Goal: Information Seeking & Learning: Learn about a topic

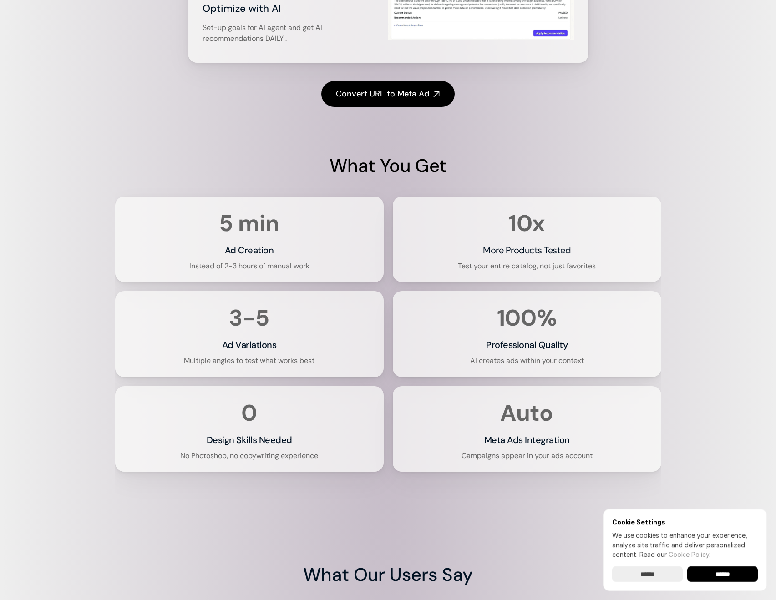
scroll to position [1637, 0]
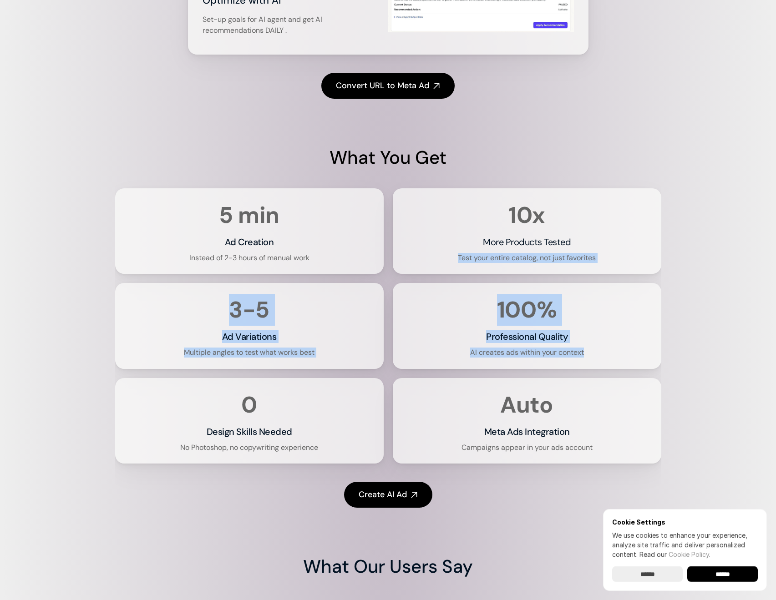
drag, startPoint x: 778, startPoint y: 297, endPoint x: 691, endPoint y: 299, distance: 87.4
click at [776, 386] on html "Pricing Sign In Meta Ads Partner Integration Create Meta Ads for Any Product in…" at bounding box center [388, 362] width 776 height 3998
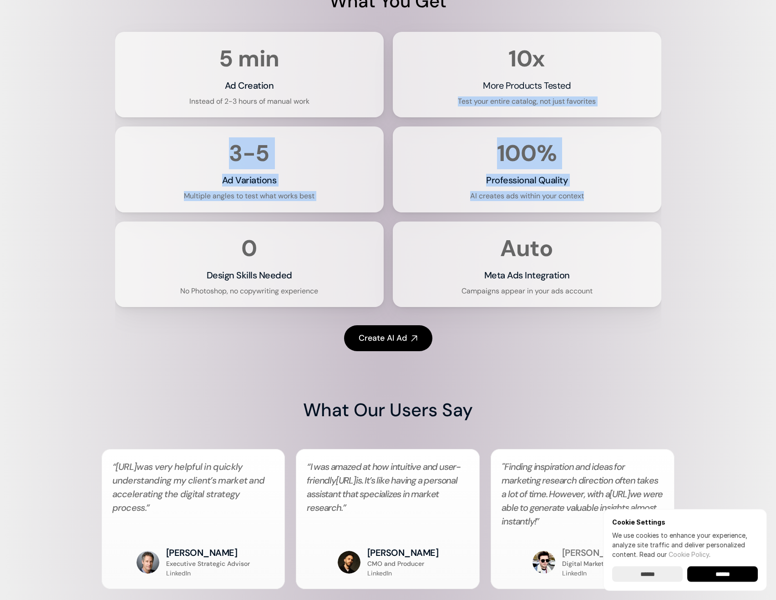
scroll to position [2123, 0]
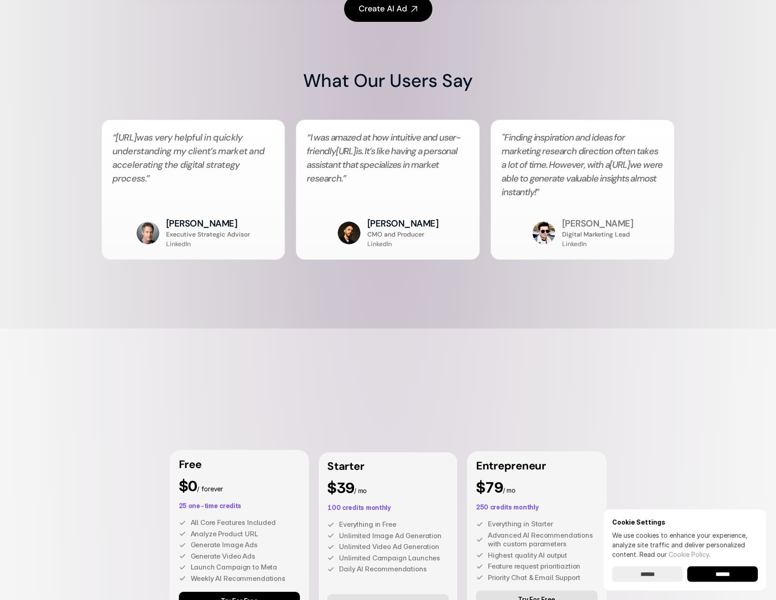
click at [707, 283] on div "What Our Users Say “ [URL] was very helpful in quickly understanding my client’…" at bounding box center [388, 175] width 776 height 215
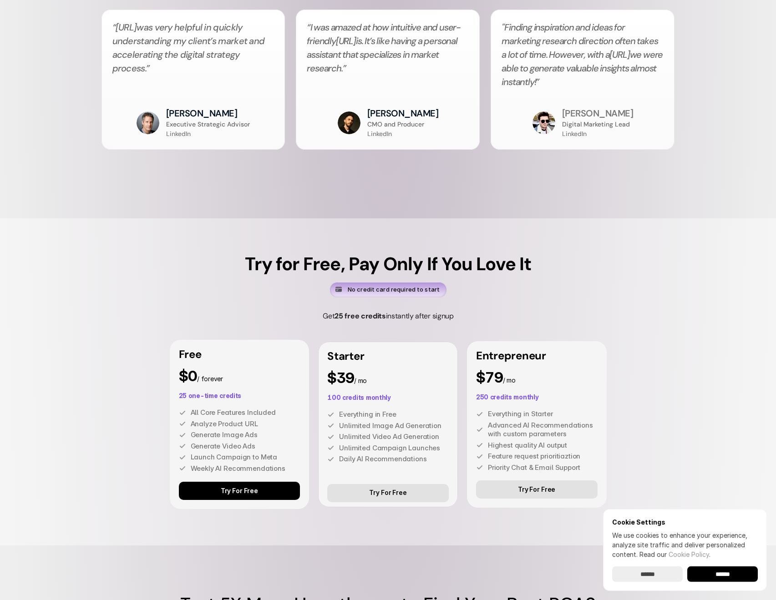
scroll to position [2487, 0]
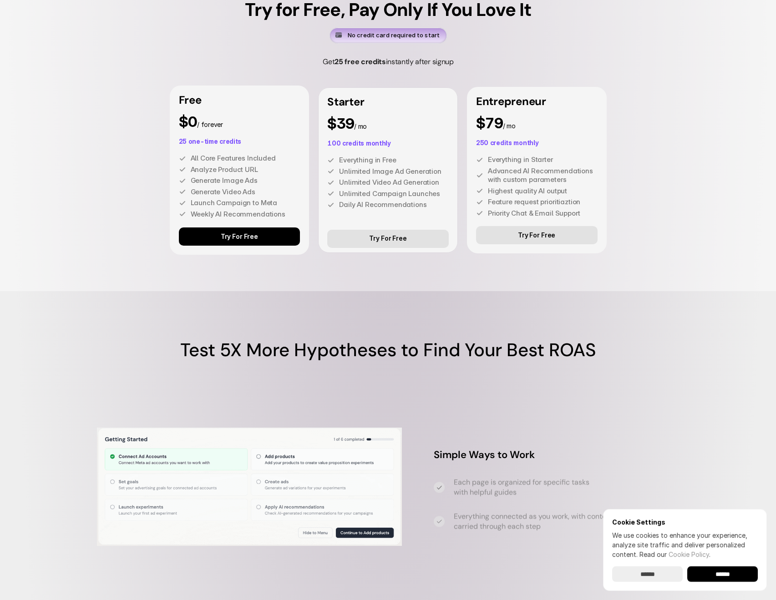
click at [680, 291] on div "Try for Free, Pay Only If You Love It No credit card required to start Get 25 f…" at bounding box center [388, 127] width 776 height 327
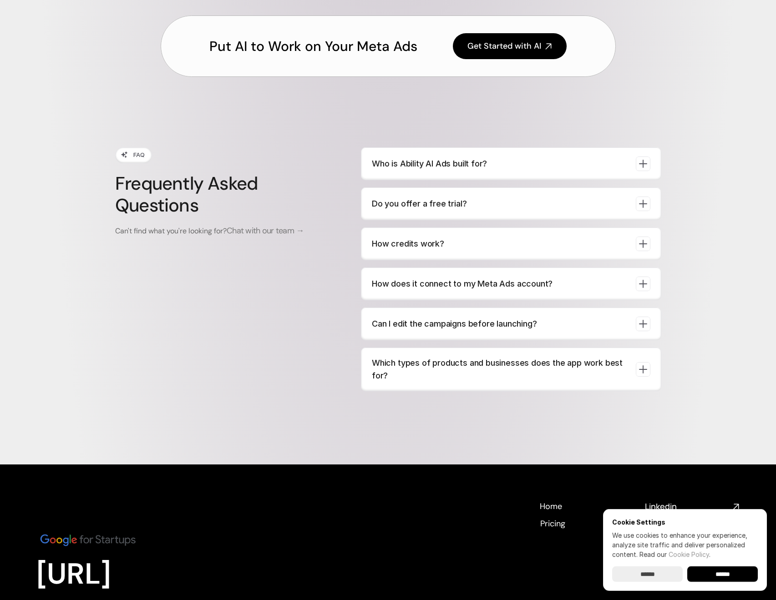
scroll to position [3271, 0]
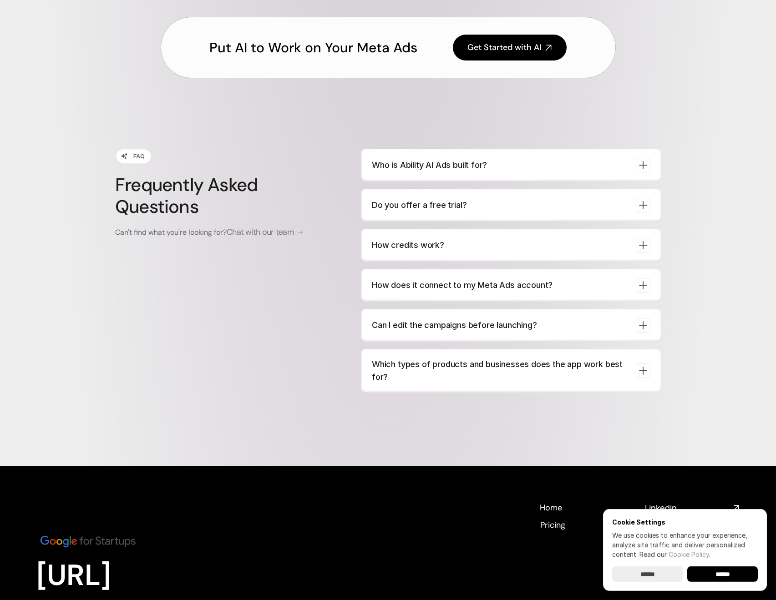
click at [489, 332] on p "Can I edit the campaigns before launching?" at bounding box center [500, 325] width 257 height 13
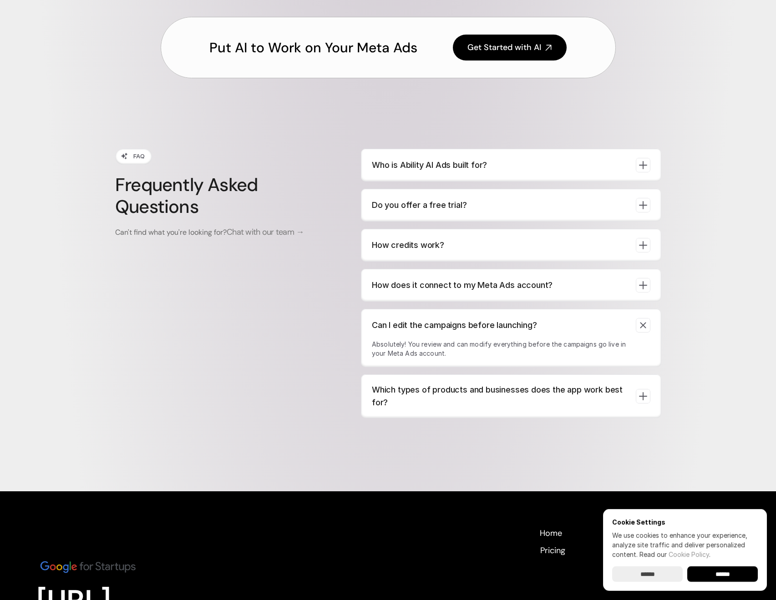
click at [489, 332] on p "Can I edit the campaigns before launching?" at bounding box center [500, 325] width 257 height 13
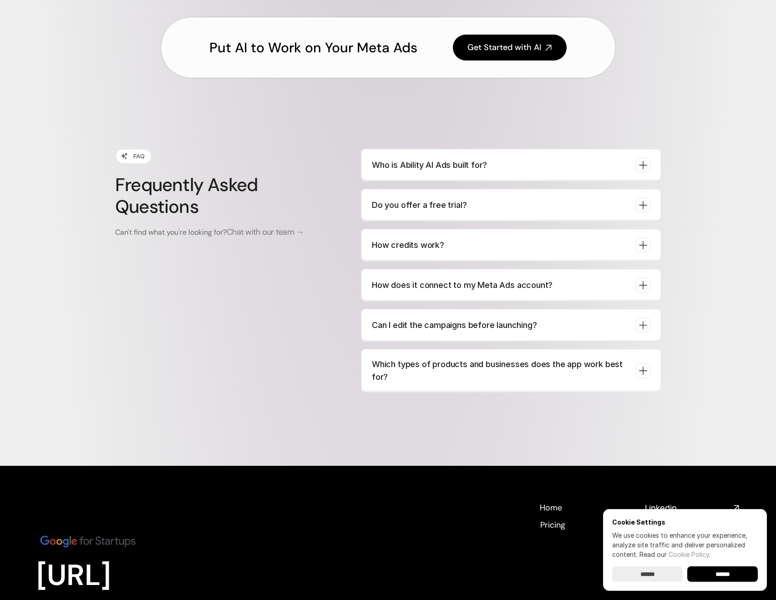
click at [488, 390] on div "Which types of products and businesses does the app work best for?" at bounding box center [511, 371] width 300 height 44
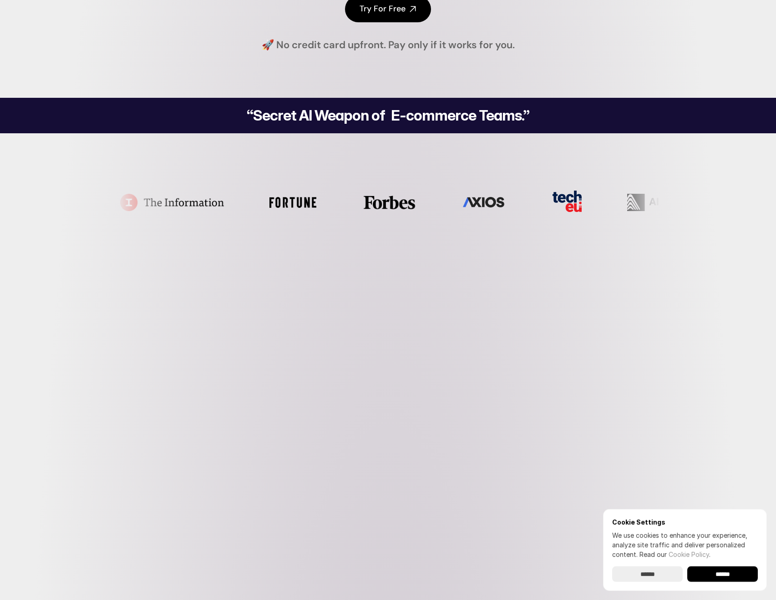
scroll to position [0, 0]
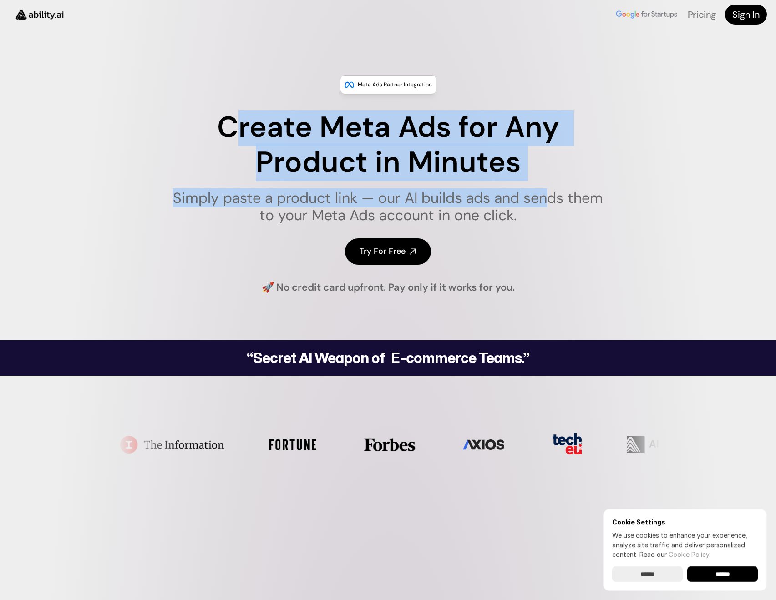
drag, startPoint x: 539, startPoint y: 189, endPoint x: 228, endPoint y: 143, distance: 315.2
click at [228, 143] on div "Create Meta Ads for Any Product in Minutes Simply paste a product link — our AI…" at bounding box center [388, 167] width 442 height 114
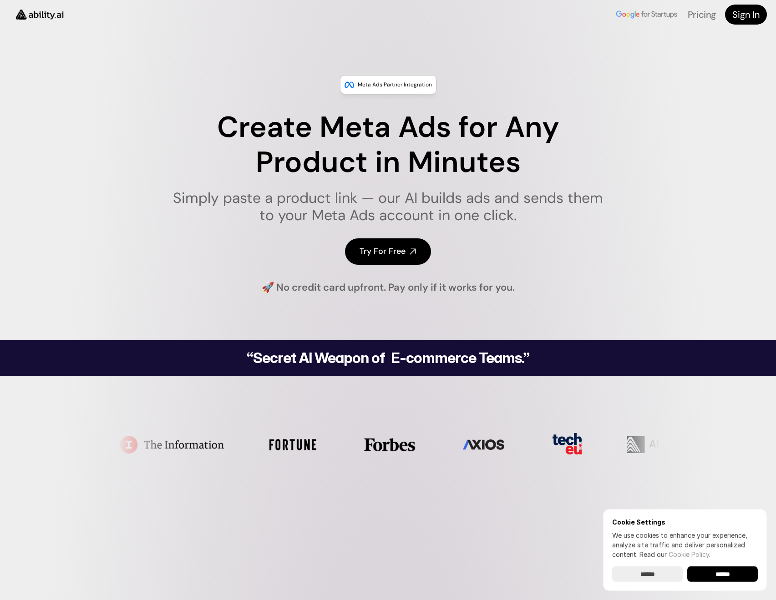
click at [228, 143] on h1 "Create Meta Ads for Any Product in Minutes" at bounding box center [388, 145] width 442 height 70
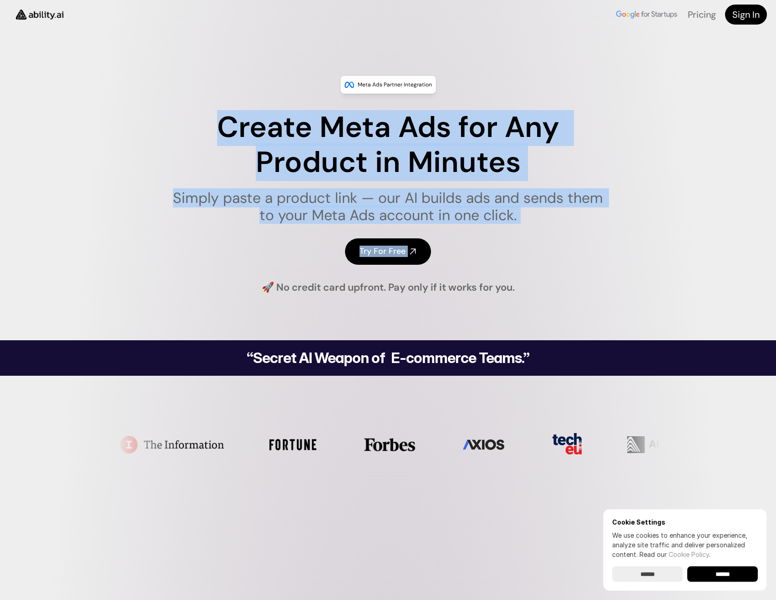
drag, startPoint x: 218, startPoint y: 120, endPoint x: 611, endPoint y: 272, distance: 421.8
click at [611, 273] on div "Meta Ads Partner Integration Create Meta Ads for Any Product in Minutes Simply …" at bounding box center [388, 184] width 776 height 219
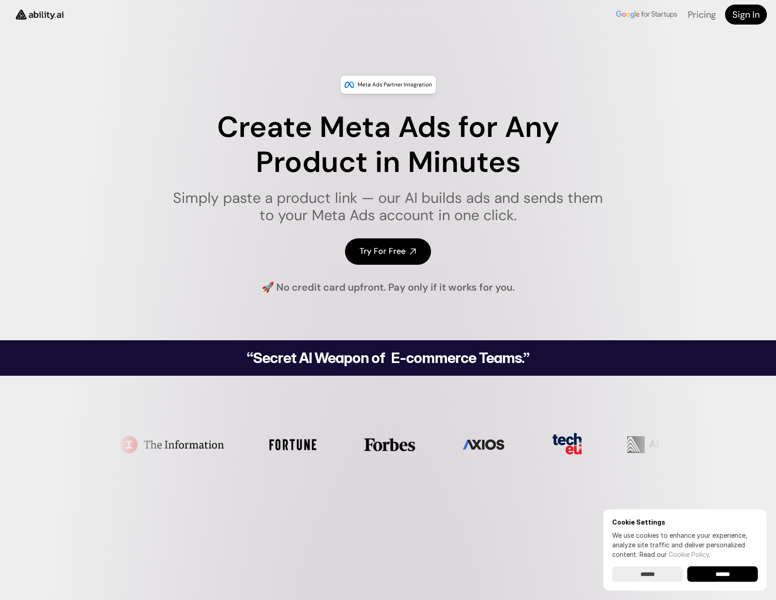
click at [611, 271] on div "Meta Ads Partner Integration Create Meta Ads for Any Product in Minutes Simply …" at bounding box center [388, 184] width 776 height 219
click at [758, 570] on div "Cookie Settings We use cookies to enhance your experience, analyze site traffic…" at bounding box center [685, 550] width 164 height 82
click at [747, 576] on input "******" at bounding box center [722, 574] width 71 height 15
